Goal: Find specific page/section: Find specific page/section

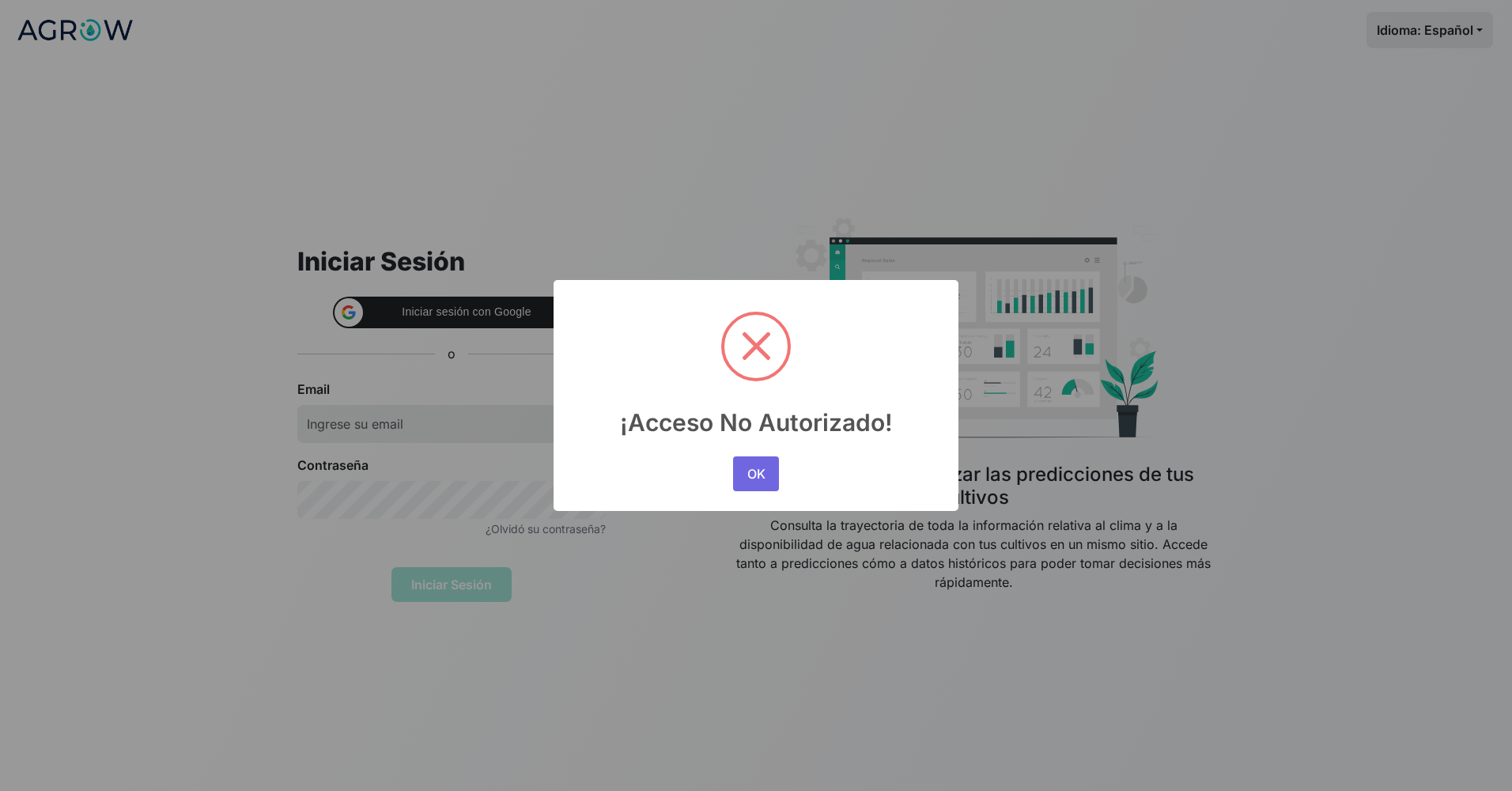
click at [780, 459] on div "OK No Cancel" at bounding box center [756, 474] width 54 height 43
click at [780, 465] on div "OK No Cancel" at bounding box center [756, 474] width 54 height 43
click at [775, 471] on button "OK" at bounding box center [756, 473] width 46 height 35
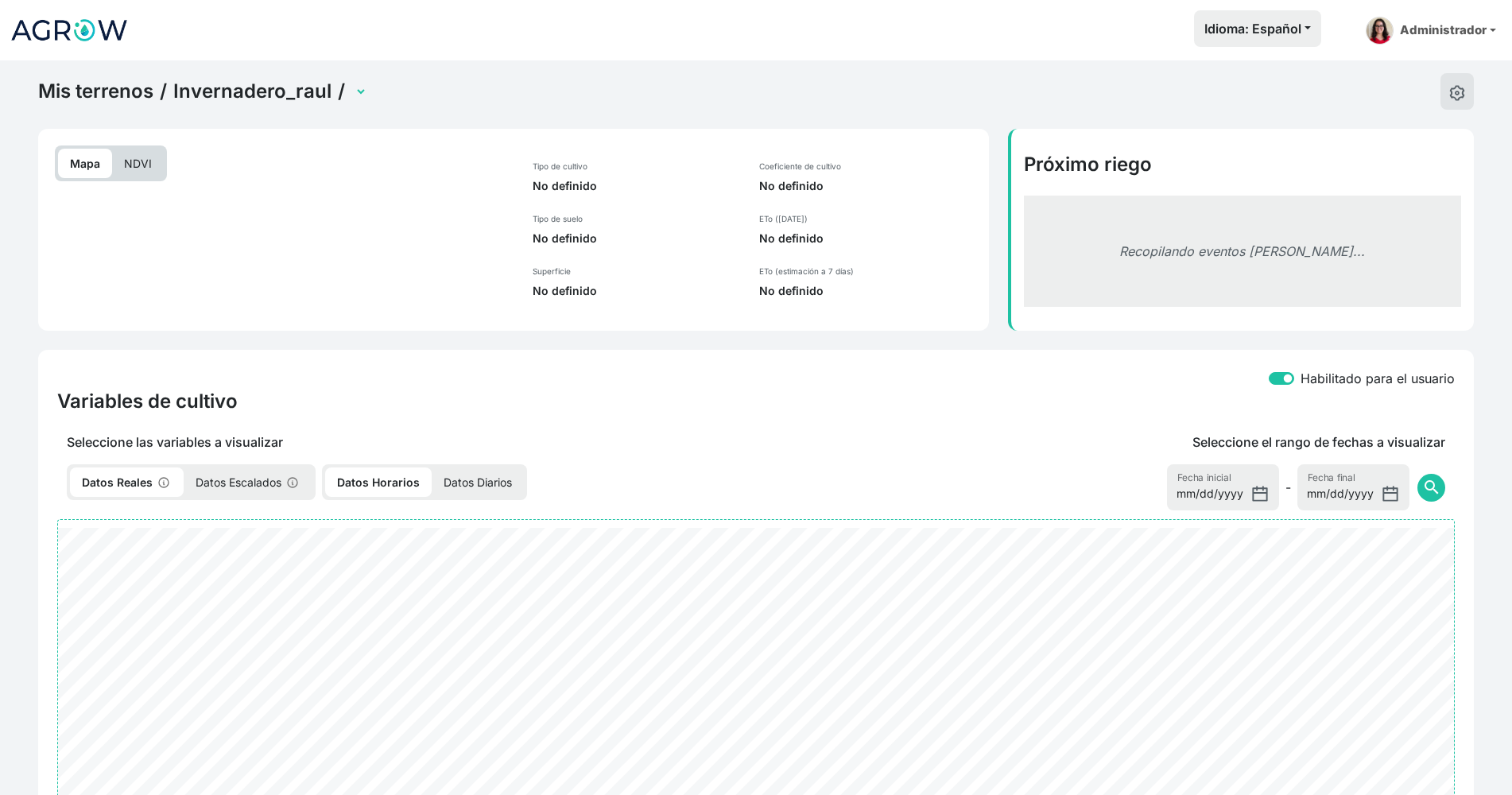
select select "2698"
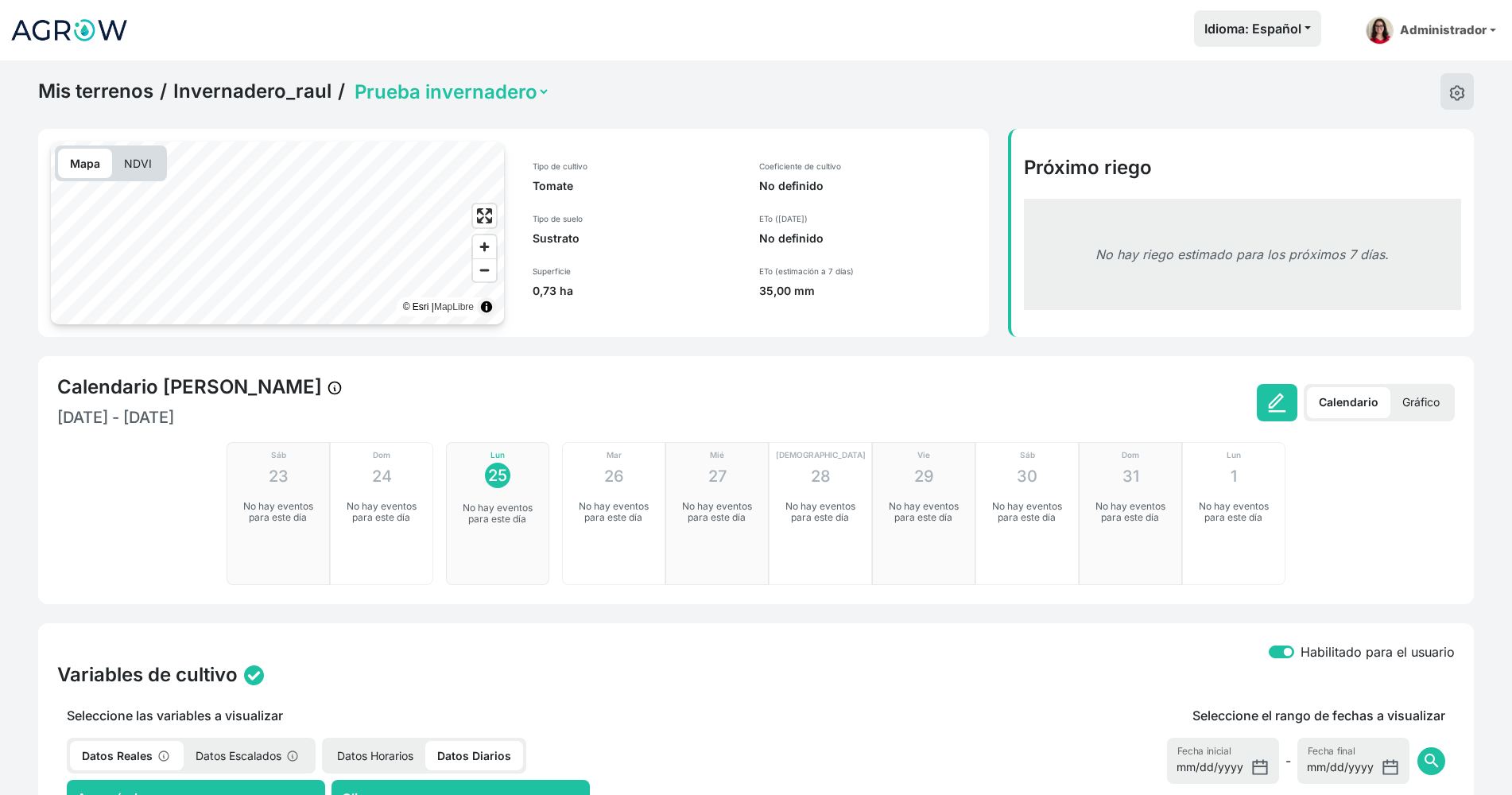
click at [9, 269] on div "Mis terrenos / Invernadero_raul / Prueba invernadero Mapa NDVI © Esri | MapLibr…" at bounding box center [756, 746] width 1512 height 1371
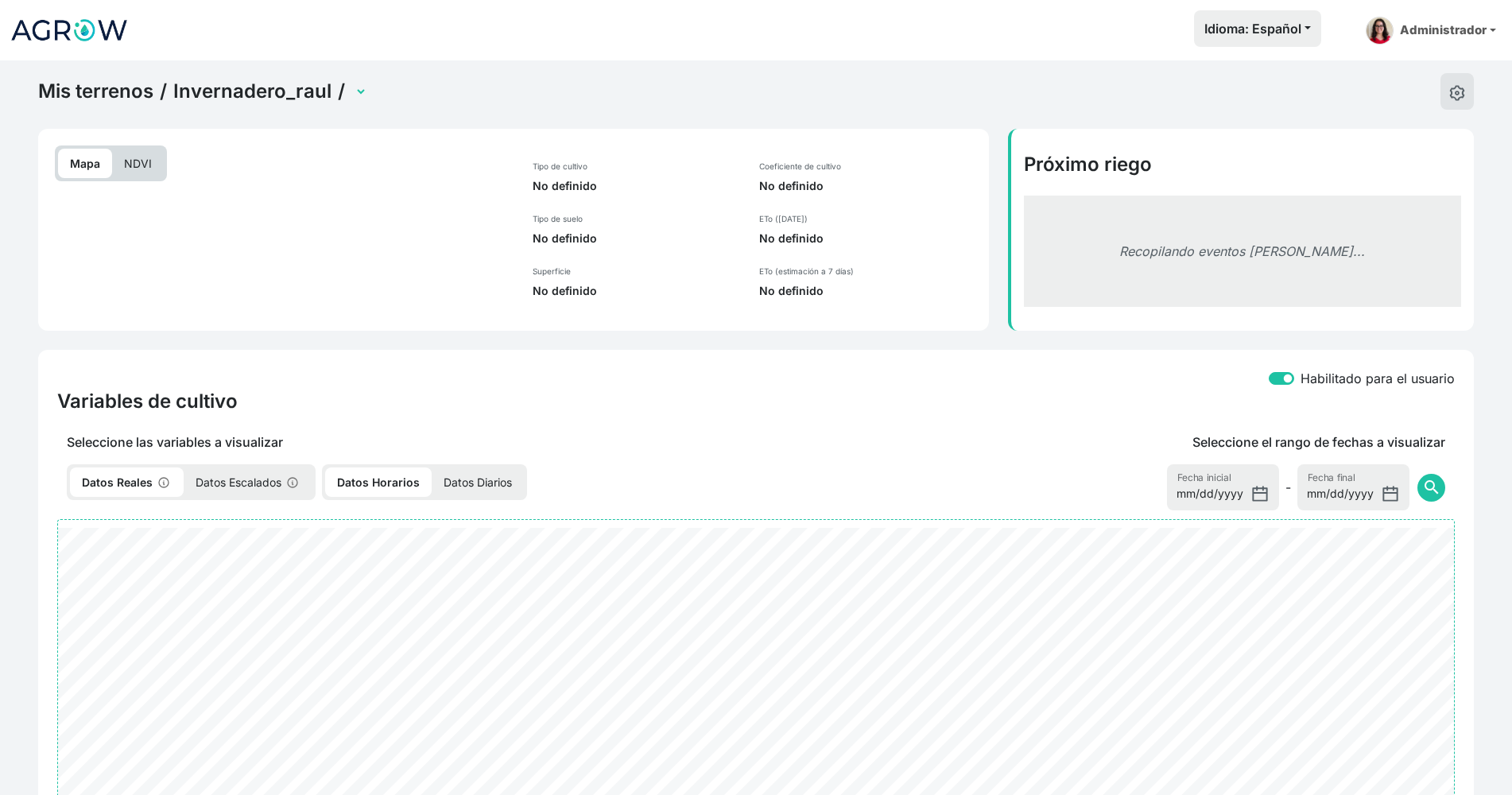
select select "2698"
